Goal: Transaction & Acquisition: Purchase product/service

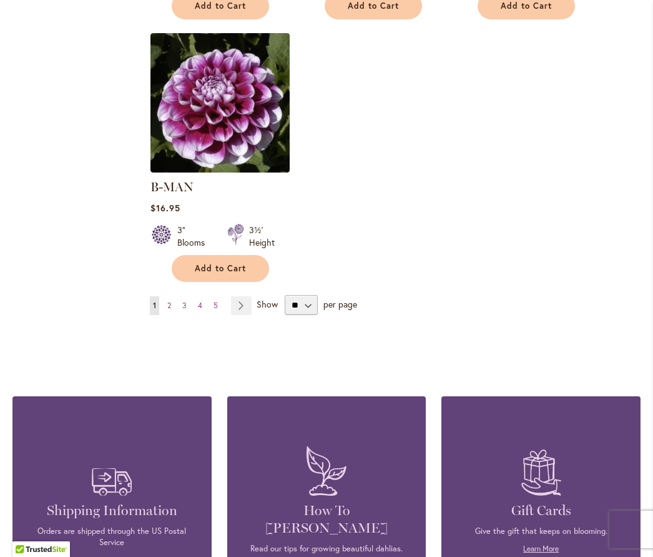
scroll to position [1639, 0]
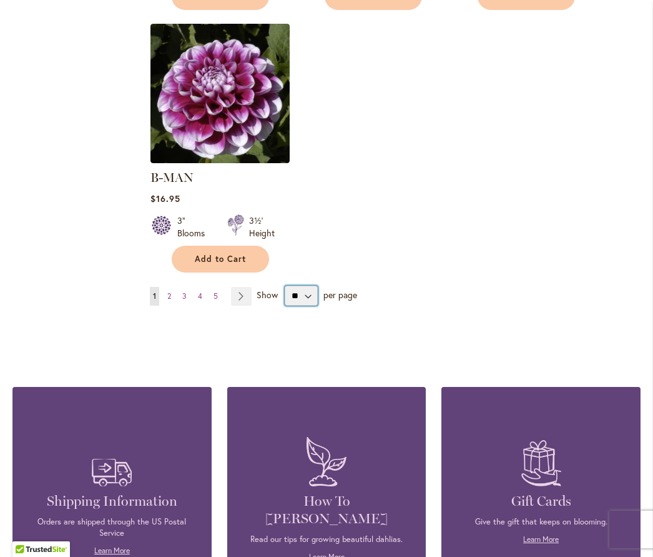
click at [314, 290] on select "** ** ** **" at bounding box center [301, 295] width 33 height 20
select select "**"
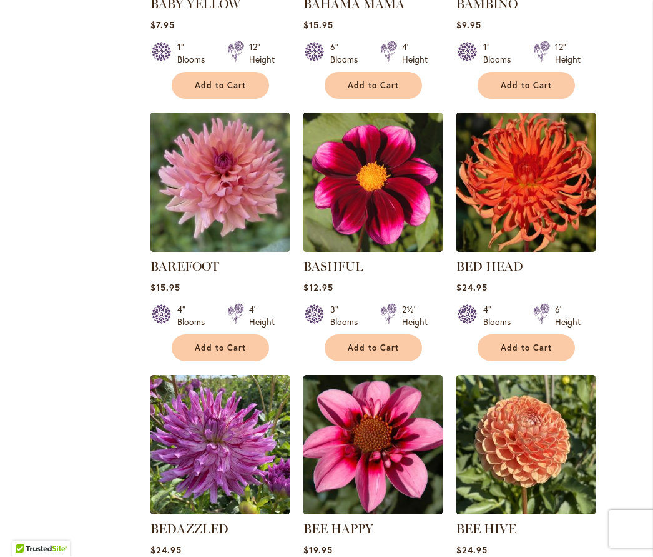
scroll to position [2079, 0]
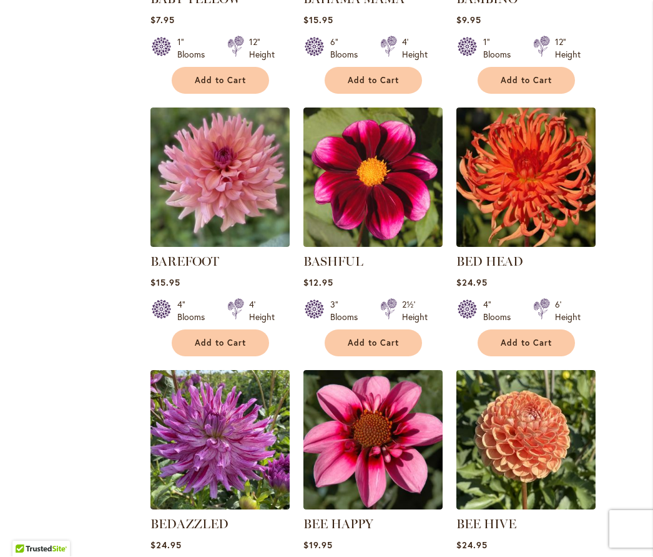
click at [554, 334] on button "Add to Cart" at bounding box center [526, 343] width 97 height 27
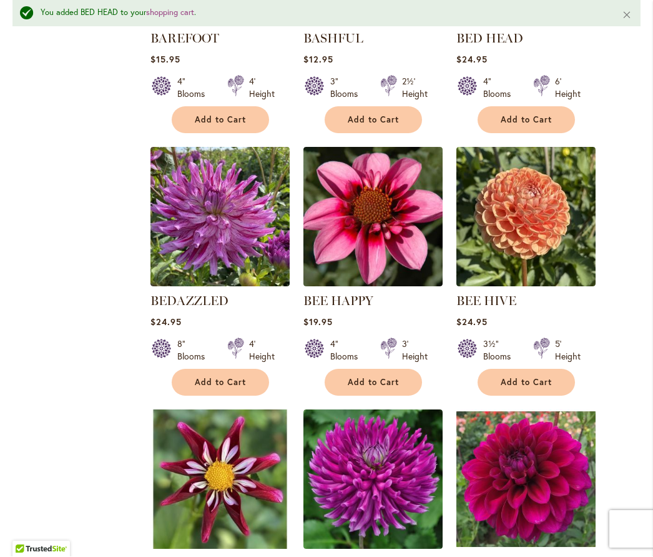
scroll to position [2336, 0]
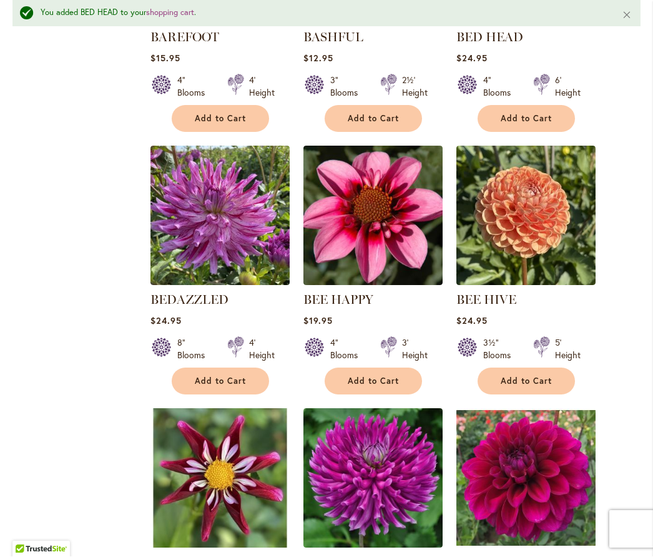
click at [231, 376] on span "Add to Cart" at bounding box center [220, 381] width 51 height 11
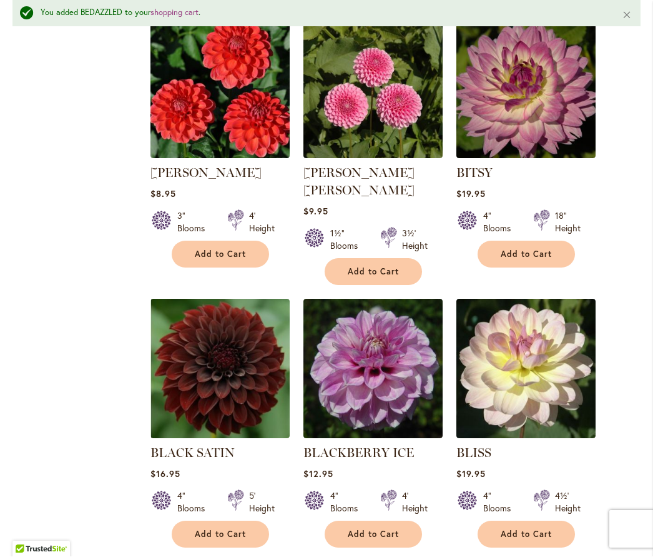
scroll to position [2988, 0]
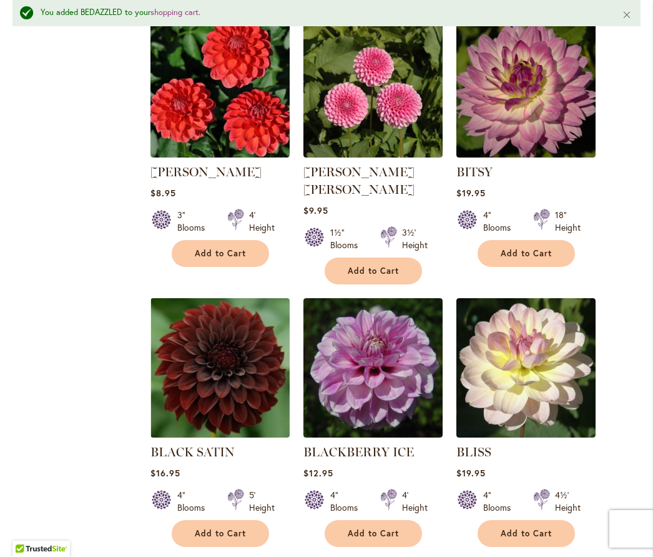
click at [553, 250] on button "Add to Cart" at bounding box center [526, 254] width 97 height 27
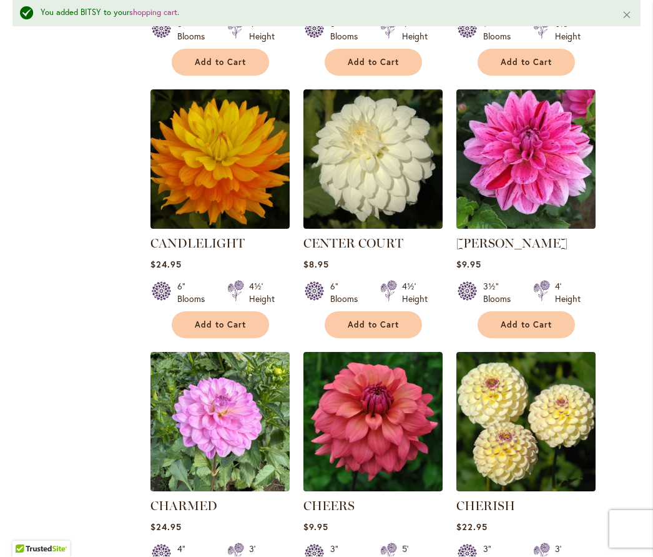
scroll to position [5314, 0]
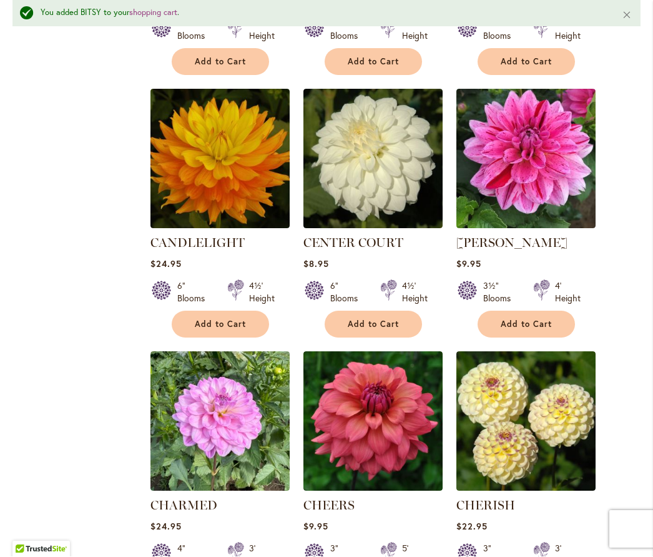
click at [234, 319] on span "Add to Cart" at bounding box center [220, 324] width 51 height 11
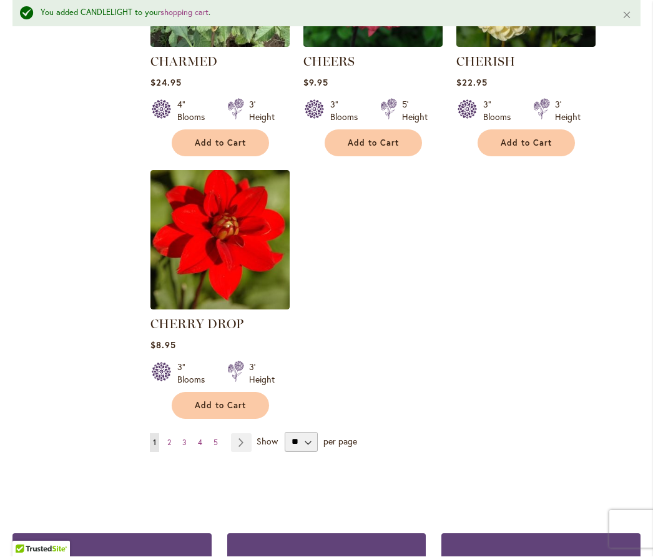
scroll to position [5758, 0]
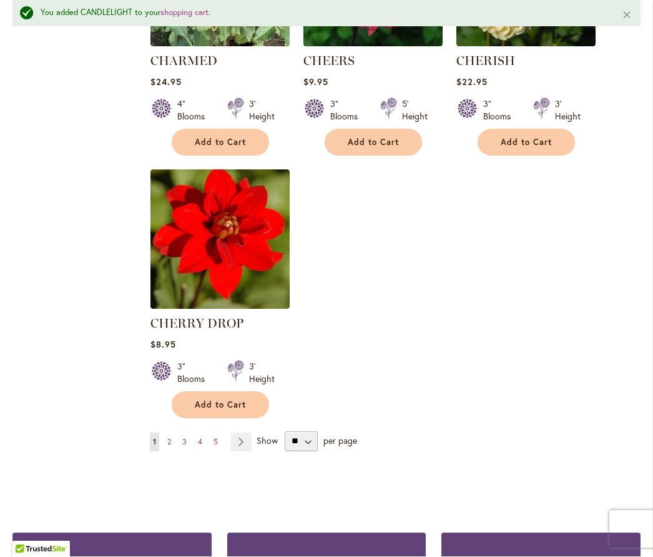
click at [244, 433] on link "Page Next" at bounding box center [241, 442] width 21 height 19
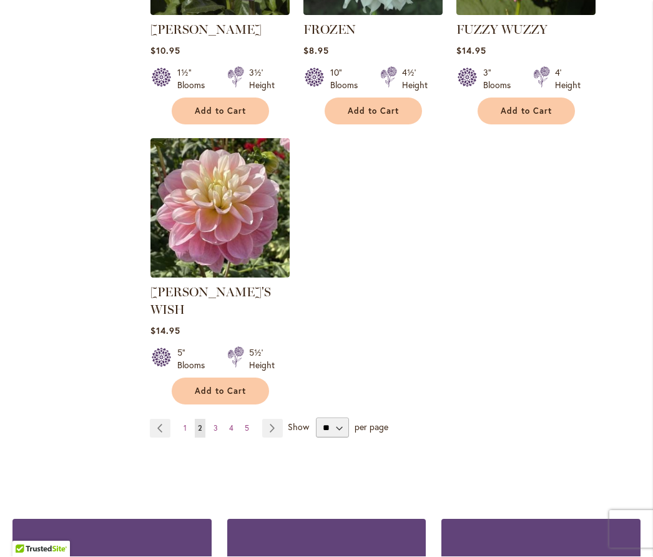
scroll to position [5924, 0]
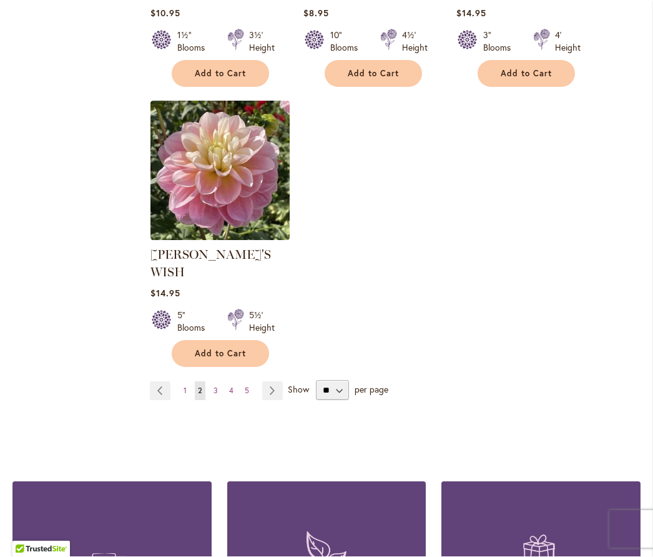
click at [272, 382] on link "Page Next" at bounding box center [272, 391] width 21 height 19
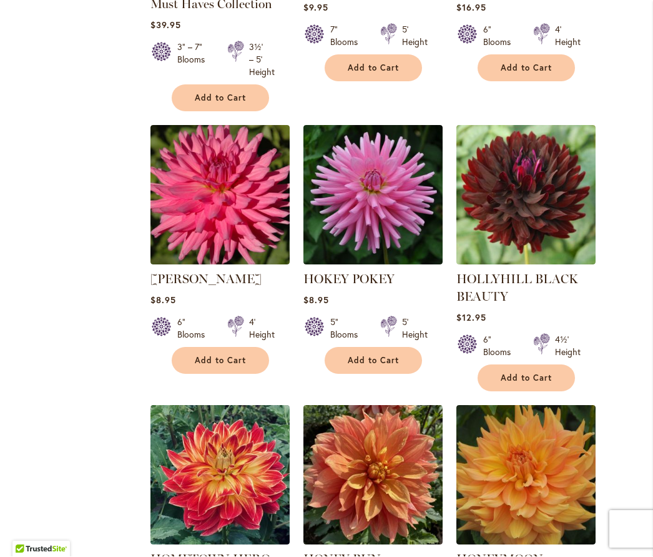
scroll to position [2949, 0]
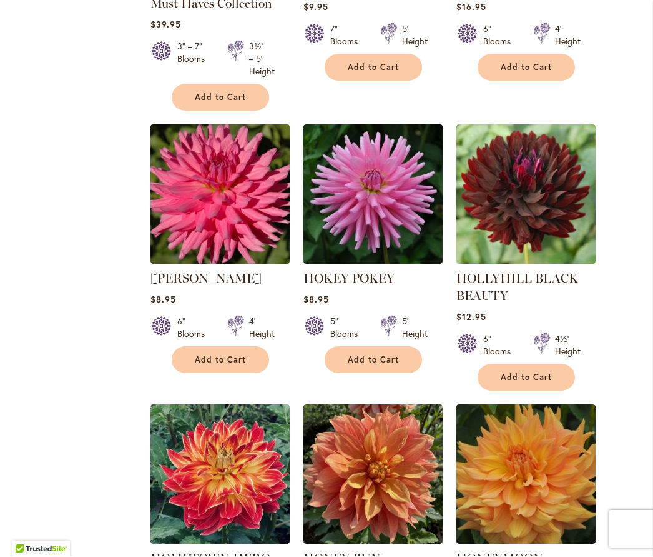
click at [550, 372] on span "Add to Cart" at bounding box center [526, 377] width 51 height 11
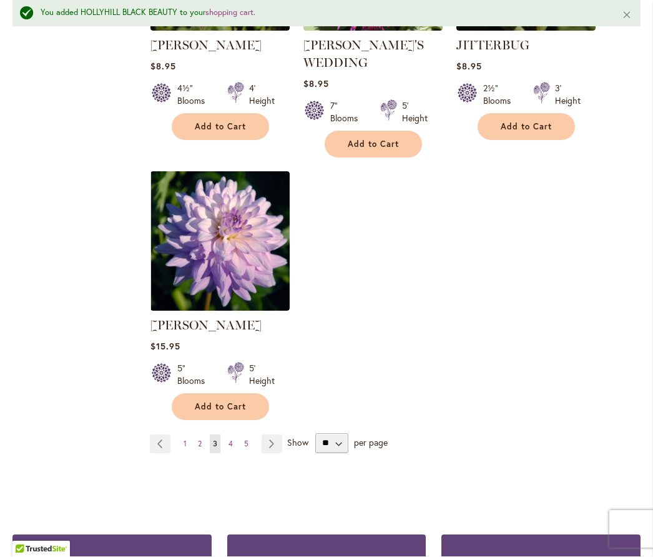
scroll to position [5931, 0]
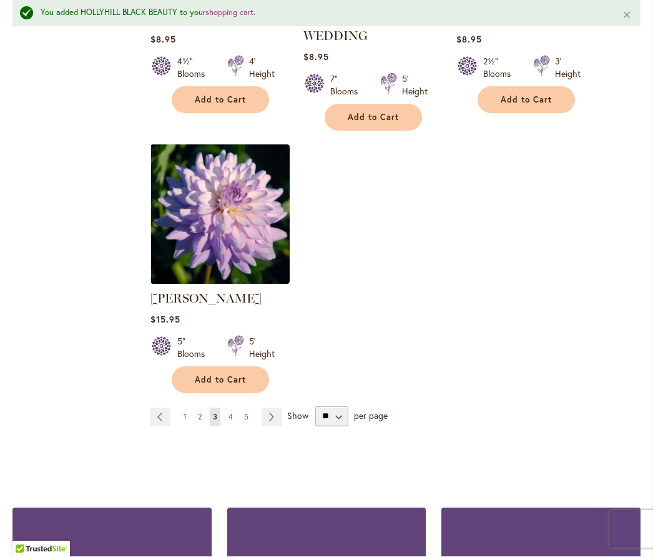
click at [273, 408] on link "Page Next" at bounding box center [272, 417] width 21 height 19
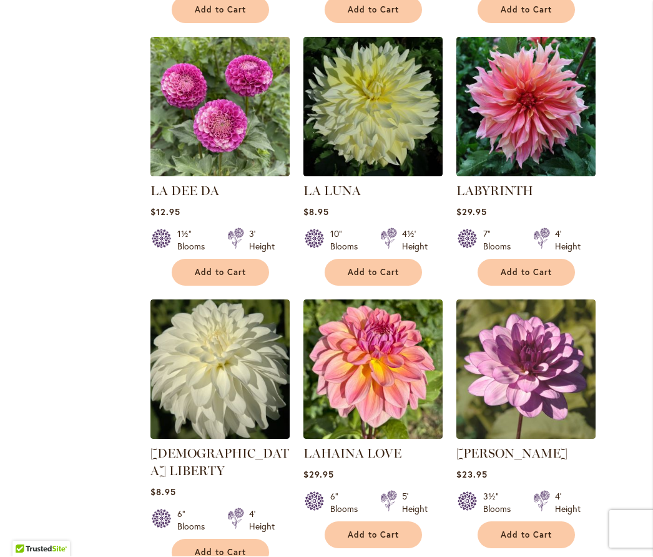
scroll to position [1083, 0]
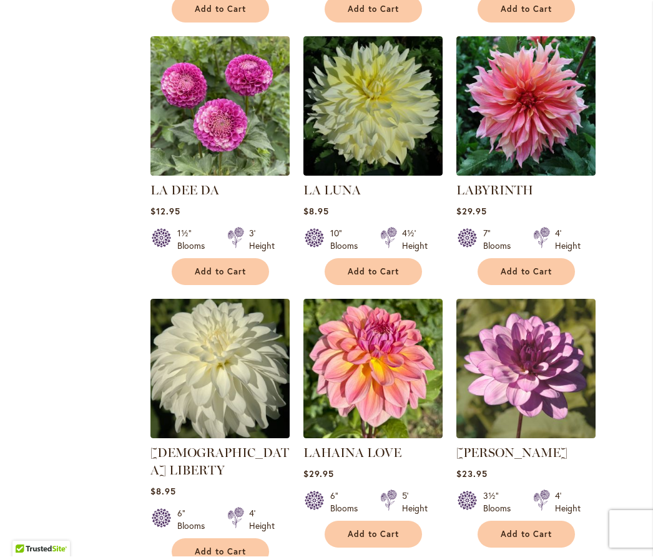
click at [545, 277] on span "Add to Cart" at bounding box center [526, 272] width 51 height 11
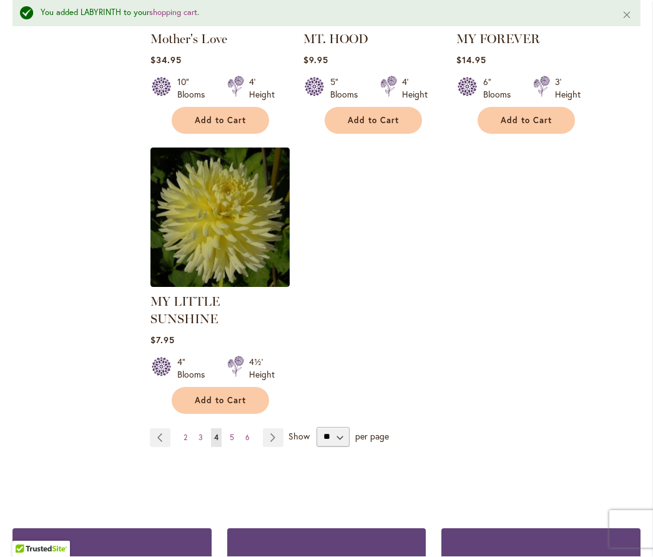
scroll to position [5904, 0]
